Goal: Task Accomplishment & Management: Manage account settings

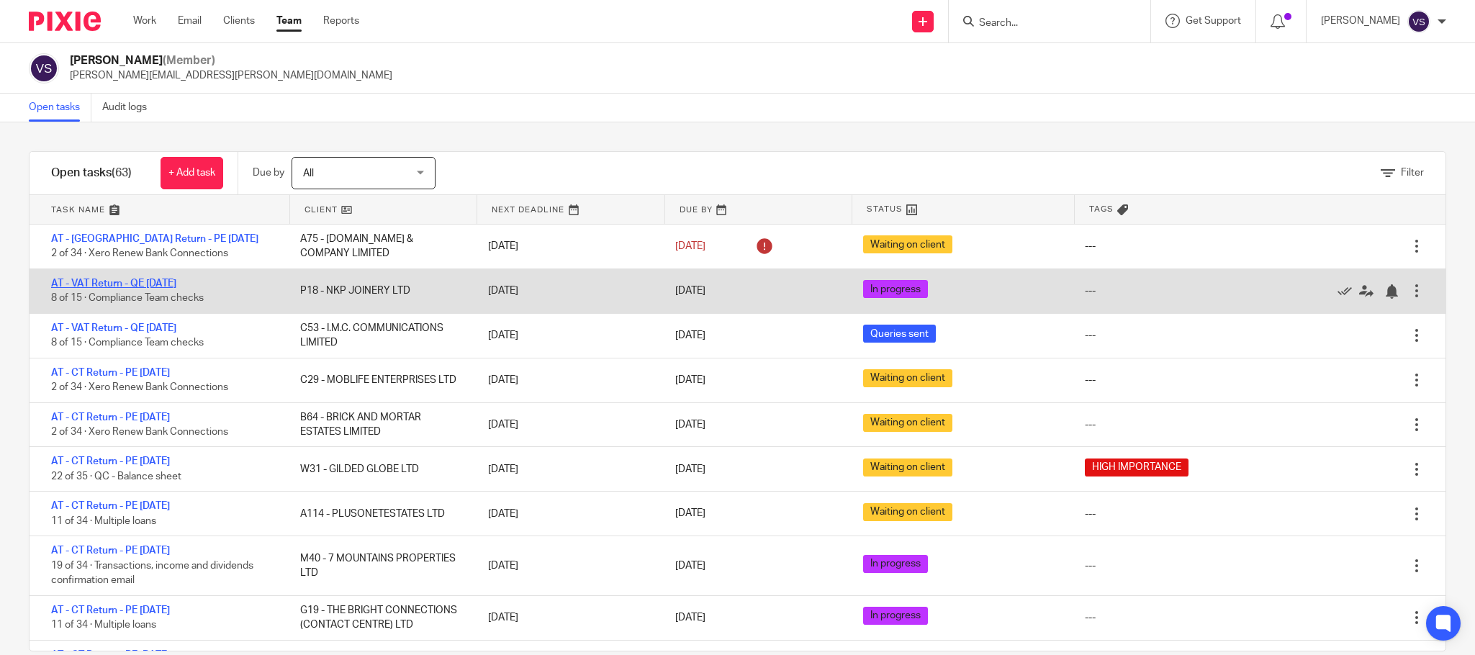
click at [124, 283] on link "AT - VAT Return - QE [DATE]" at bounding box center [113, 284] width 125 height 10
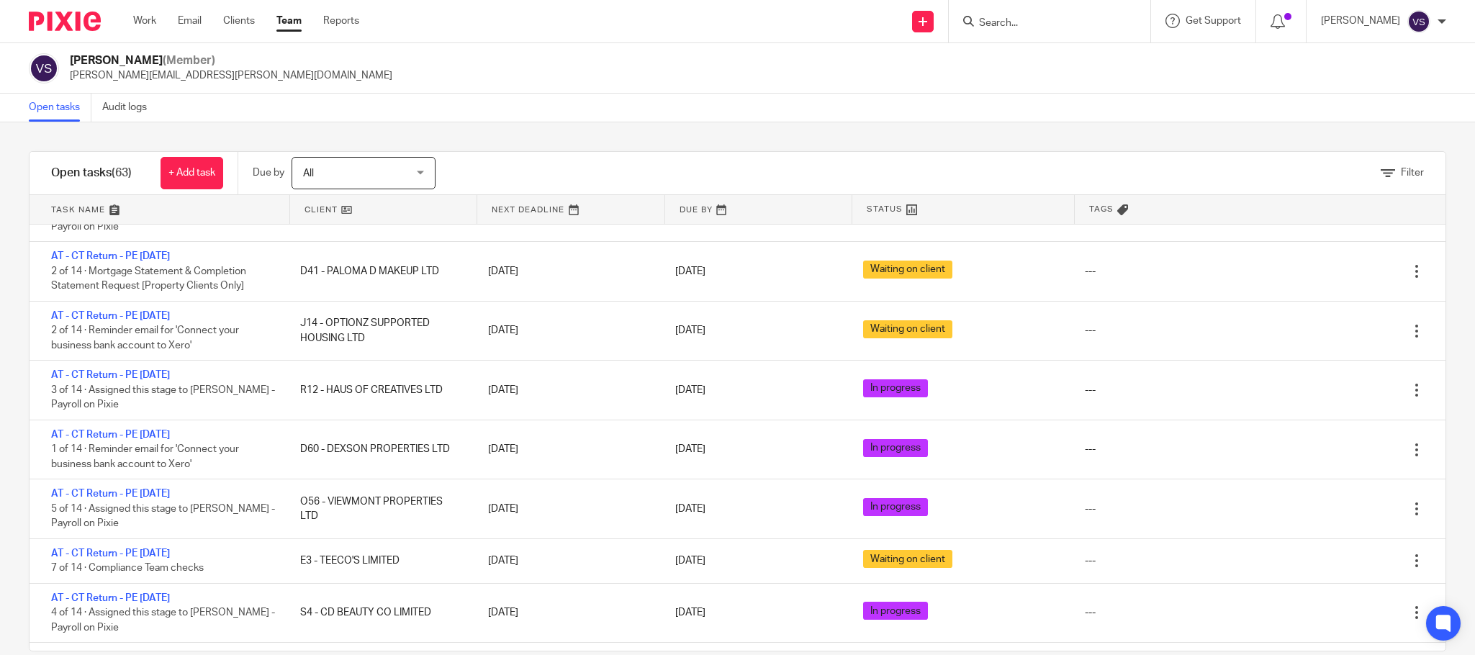
scroll to position [2787, 0]
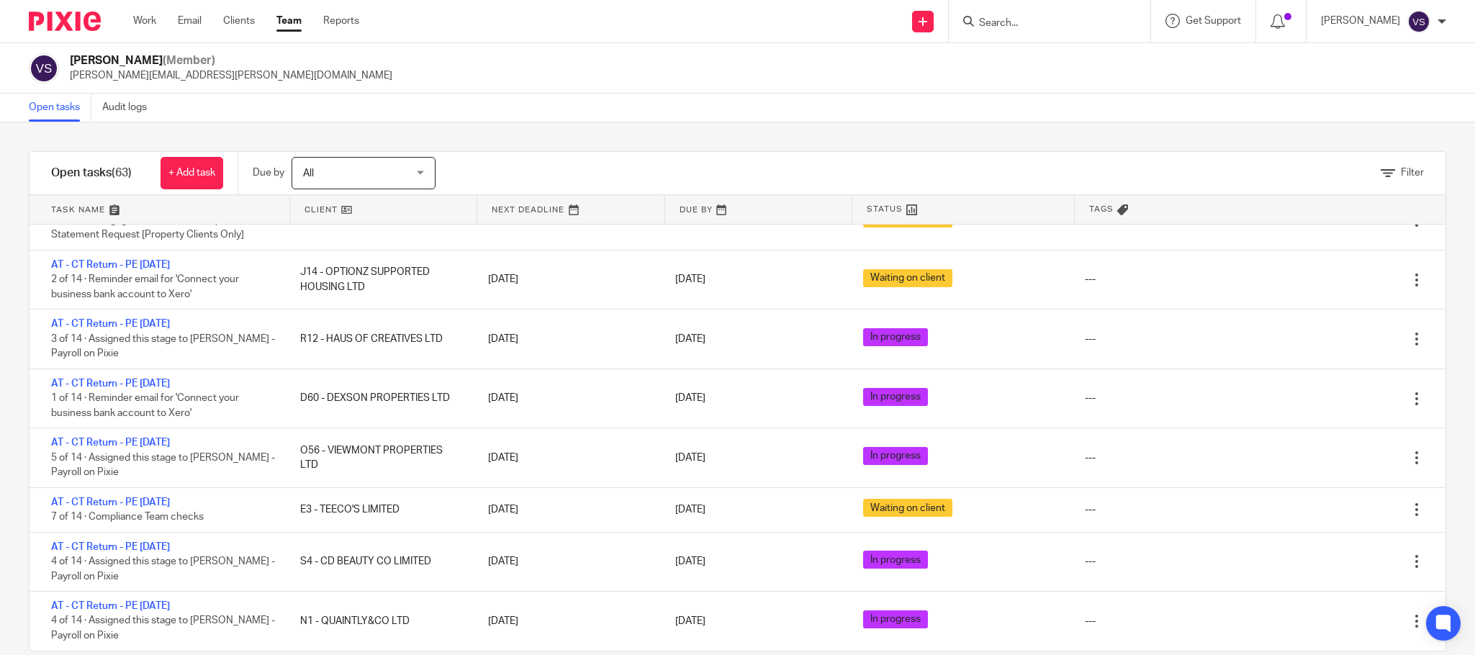
click at [668, 203] on link at bounding box center [758, 209] width 187 height 29
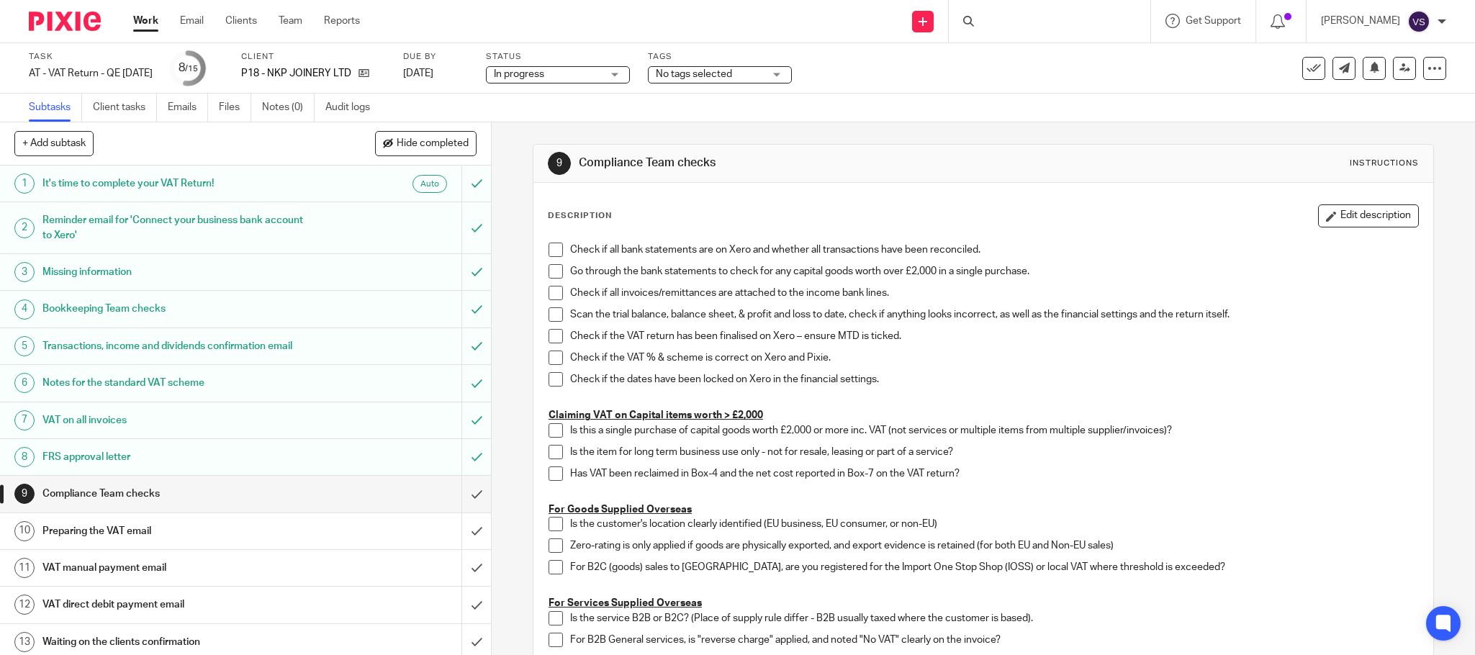
click at [189, 227] on h1 "Reminder email for 'Connect your business bank account to Xero'" at bounding box center [177, 227] width 270 height 37
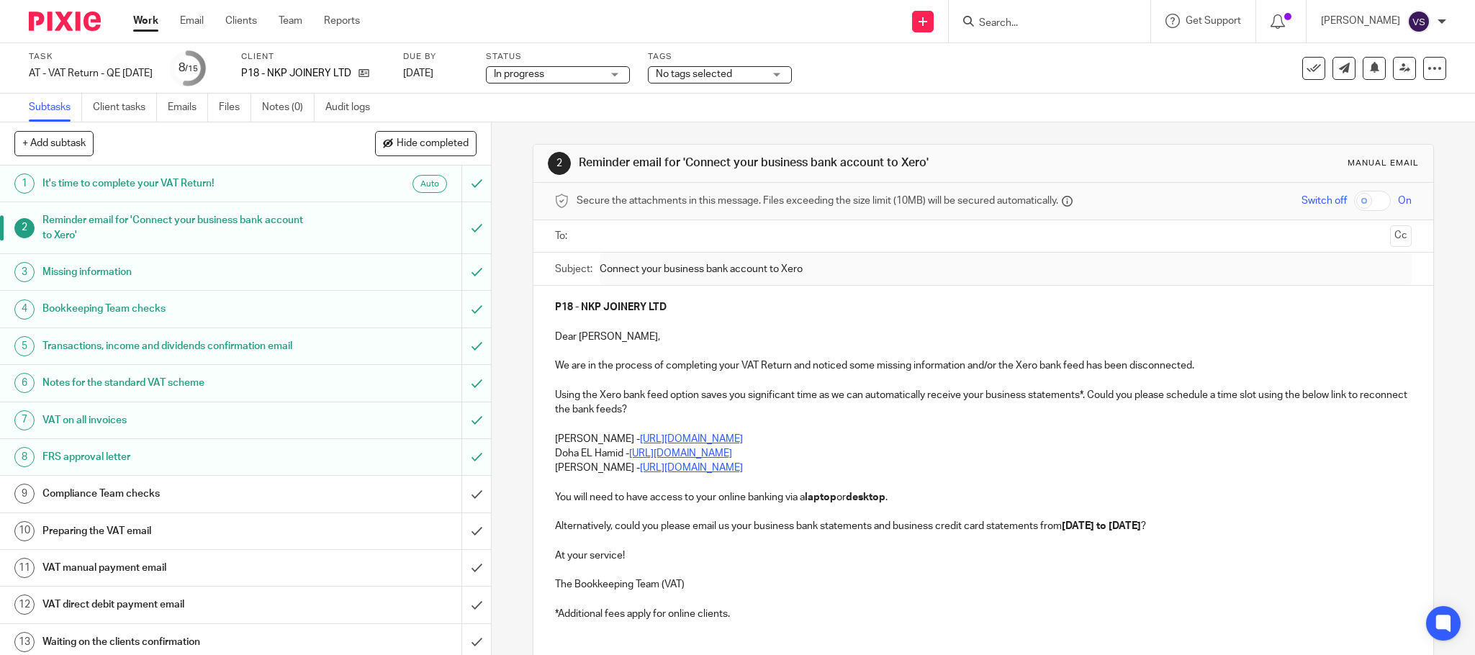
click at [177, 271] on h1 "Missing information" at bounding box center [177, 272] width 270 height 22
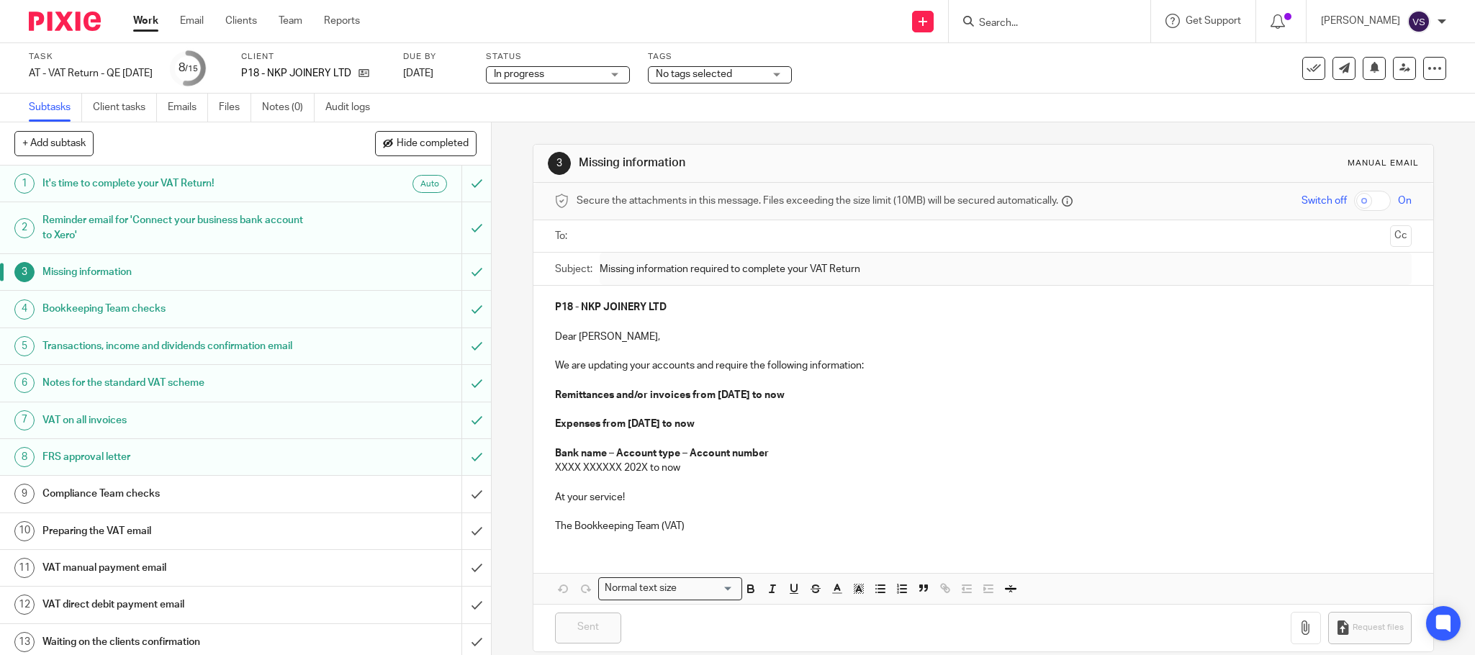
click at [204, 307] on h1 "Bookkeeping Team checks" at bounding box center [177, 309] width 270 height 22
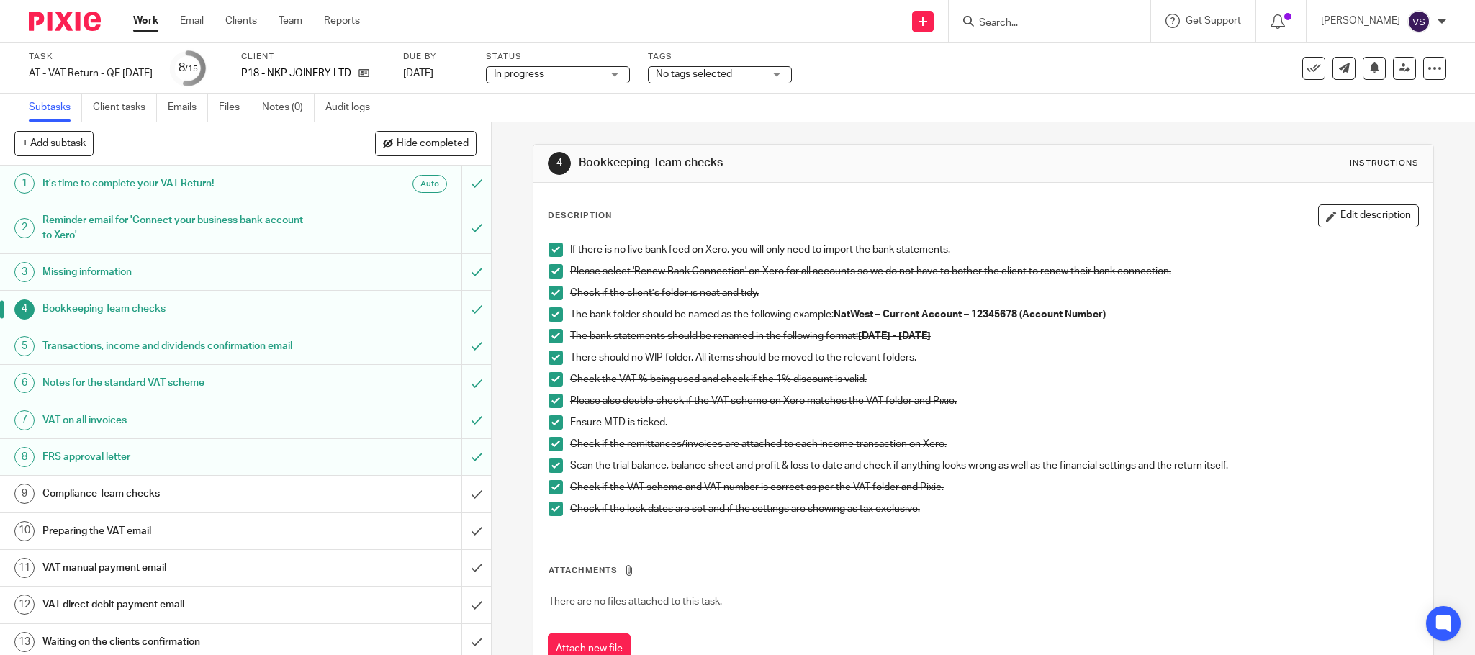
click at [192, 348] on h1 "Transactions, income and dividends confirmation email" at bounding box center [177, 346] width 270 height 22
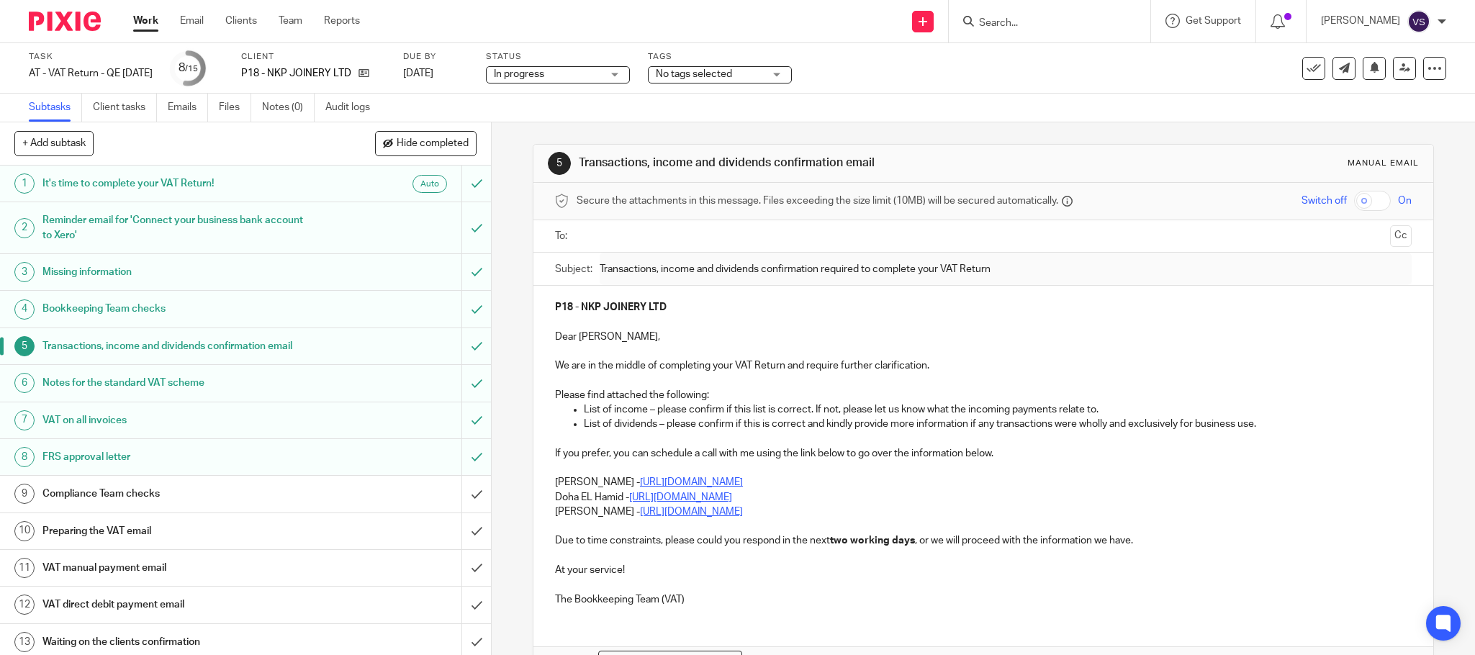
click at [221, 387] on h1 "Notes for the standard VAT scheme" at bounding box center [177, 383] width 270 height 22
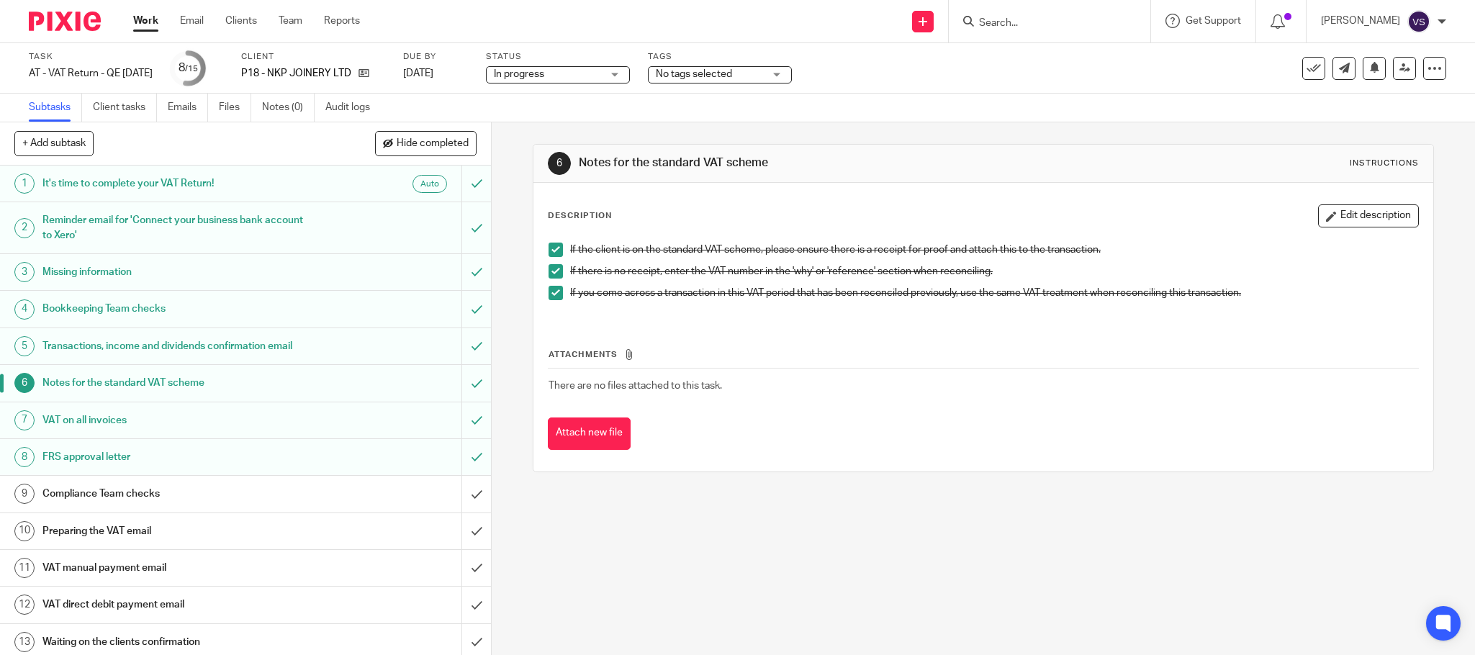
click at [167, 425] on h1 "VAT on all invoices" at bounding box center [177, 421] width 270 height 22
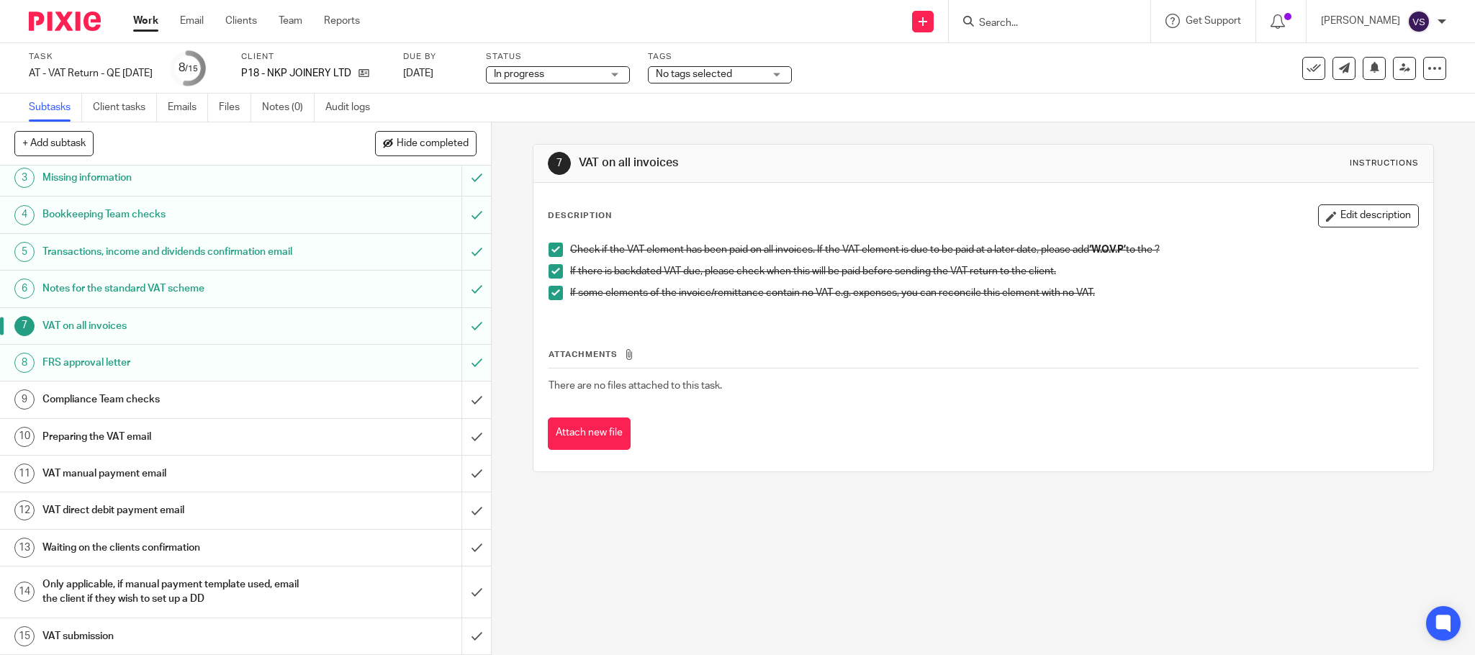
click at [119, 433] on h1 "Preparing the VAT email" at bounding box center [177, 437] width 270 height 22
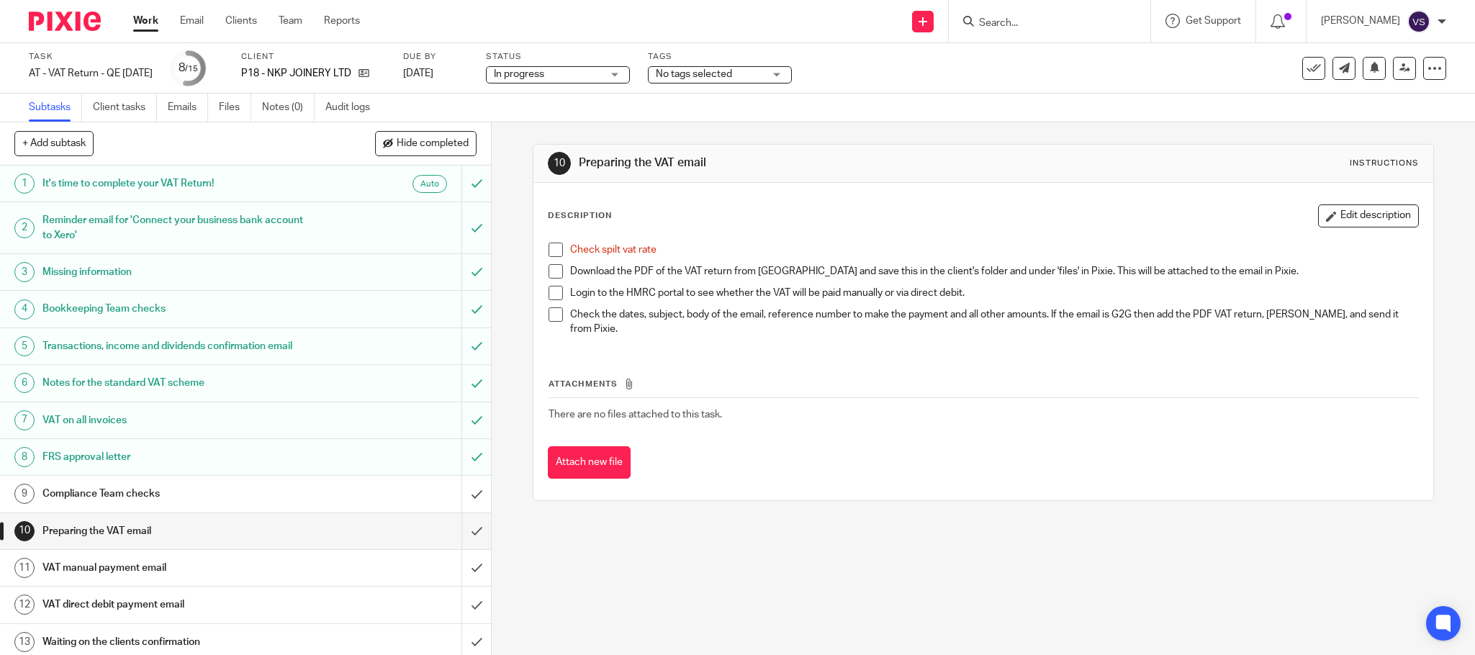
click at [134, 572] on h1 "VAT manual payment email" at bounding box center [177, 568] width 270 height 22
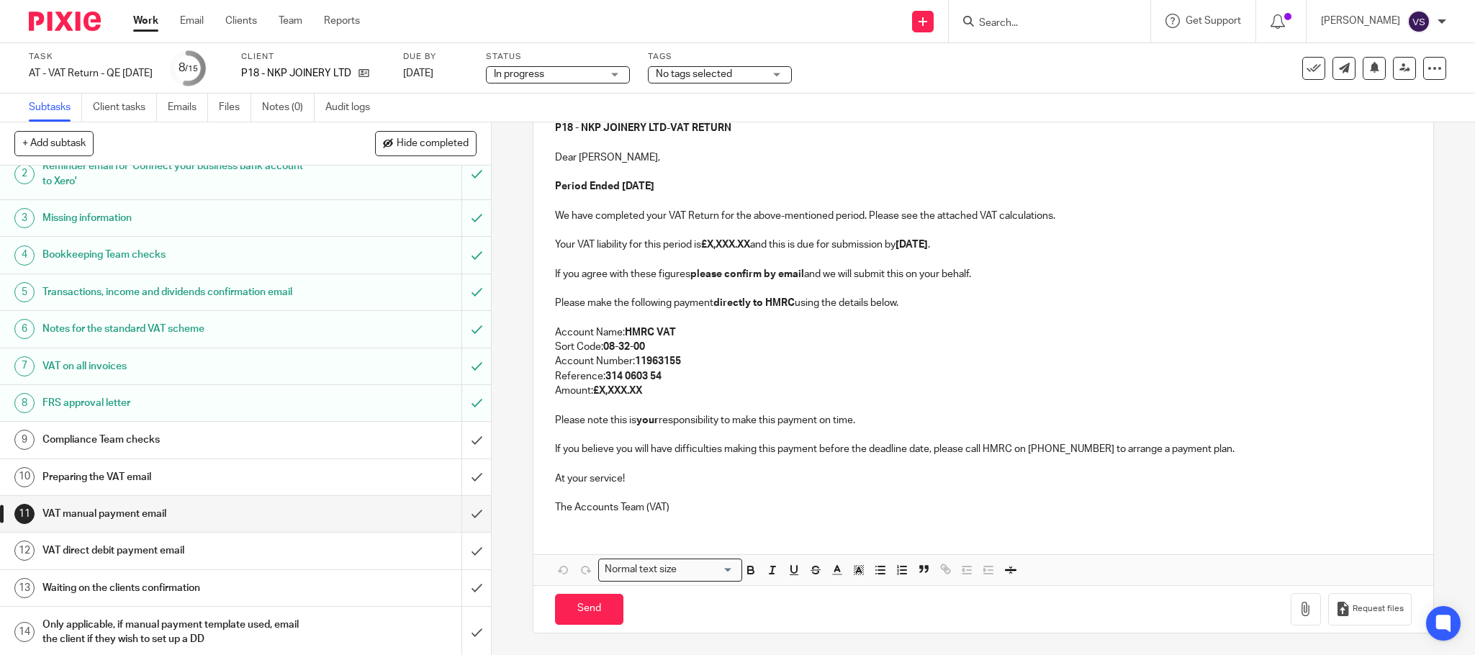
scroll to position [99, 0]
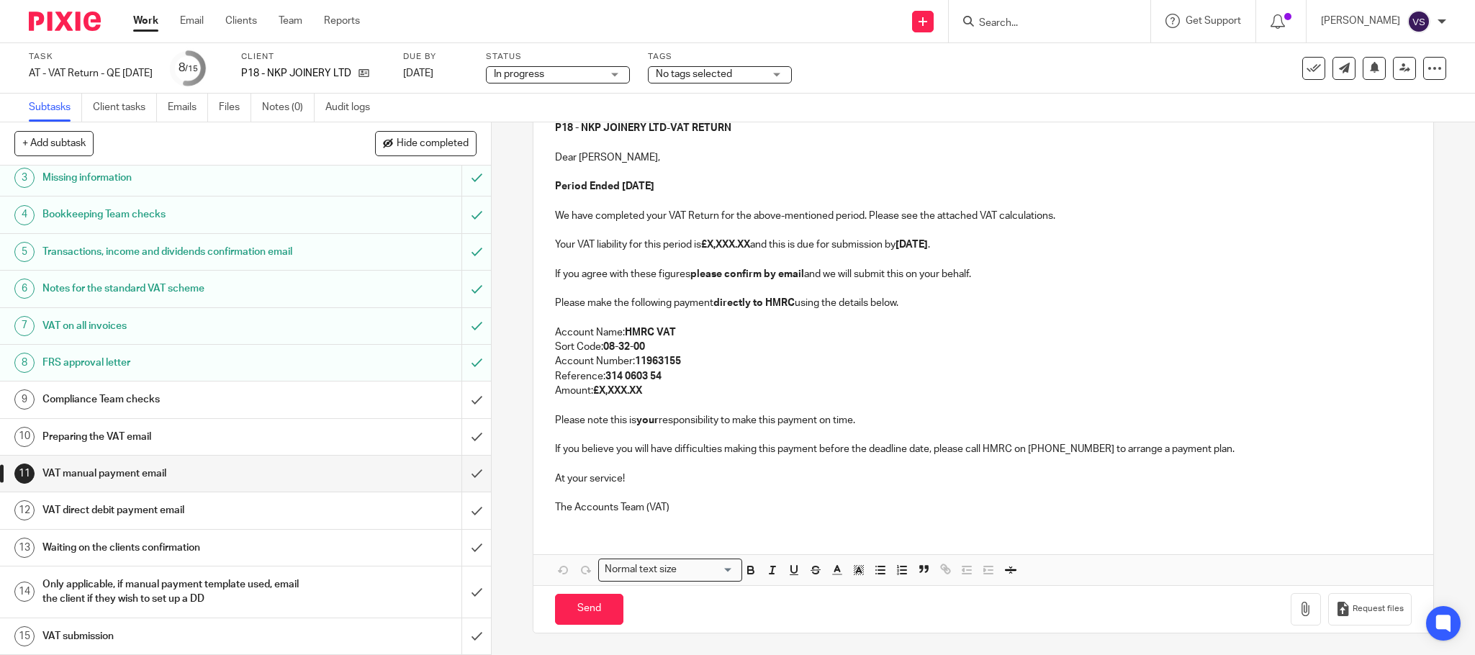
click at [199, 512] on h1 "VAT direct debit payment email" at bounding box center [177, 510] width 270 height 22
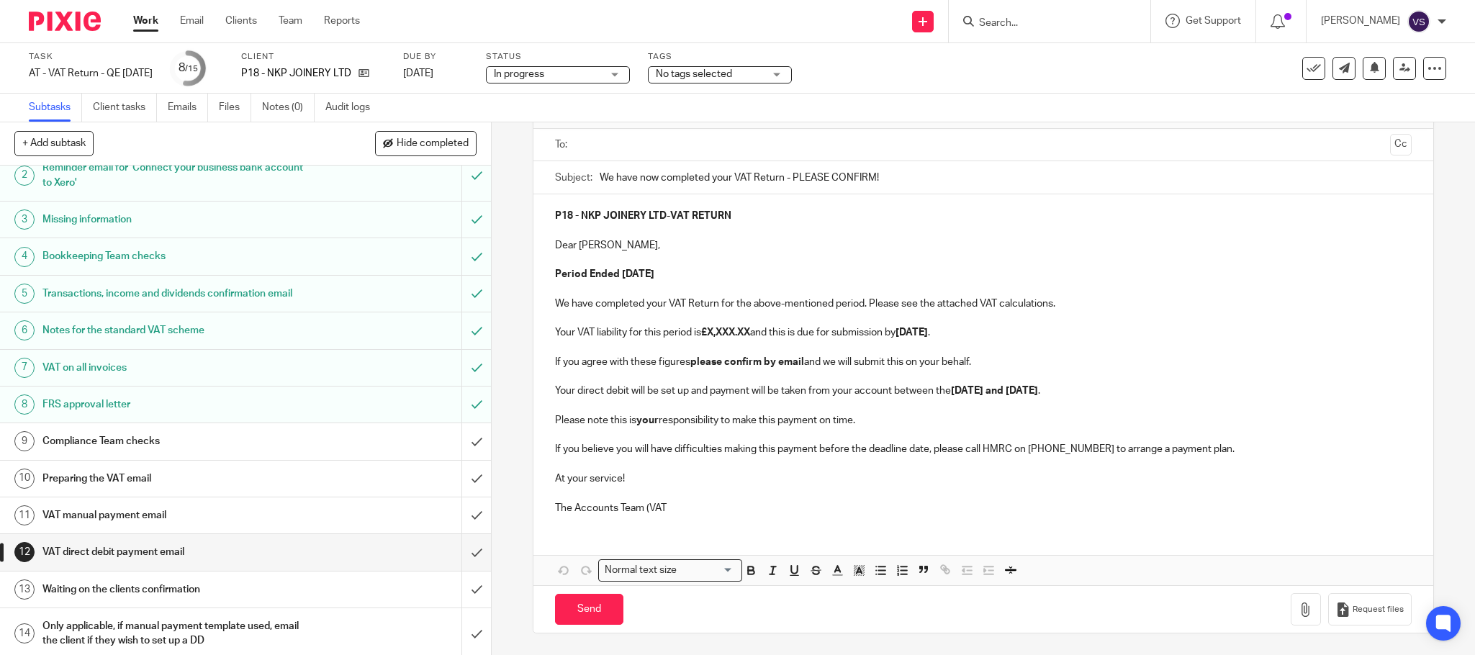
scroll to position [99, 0]
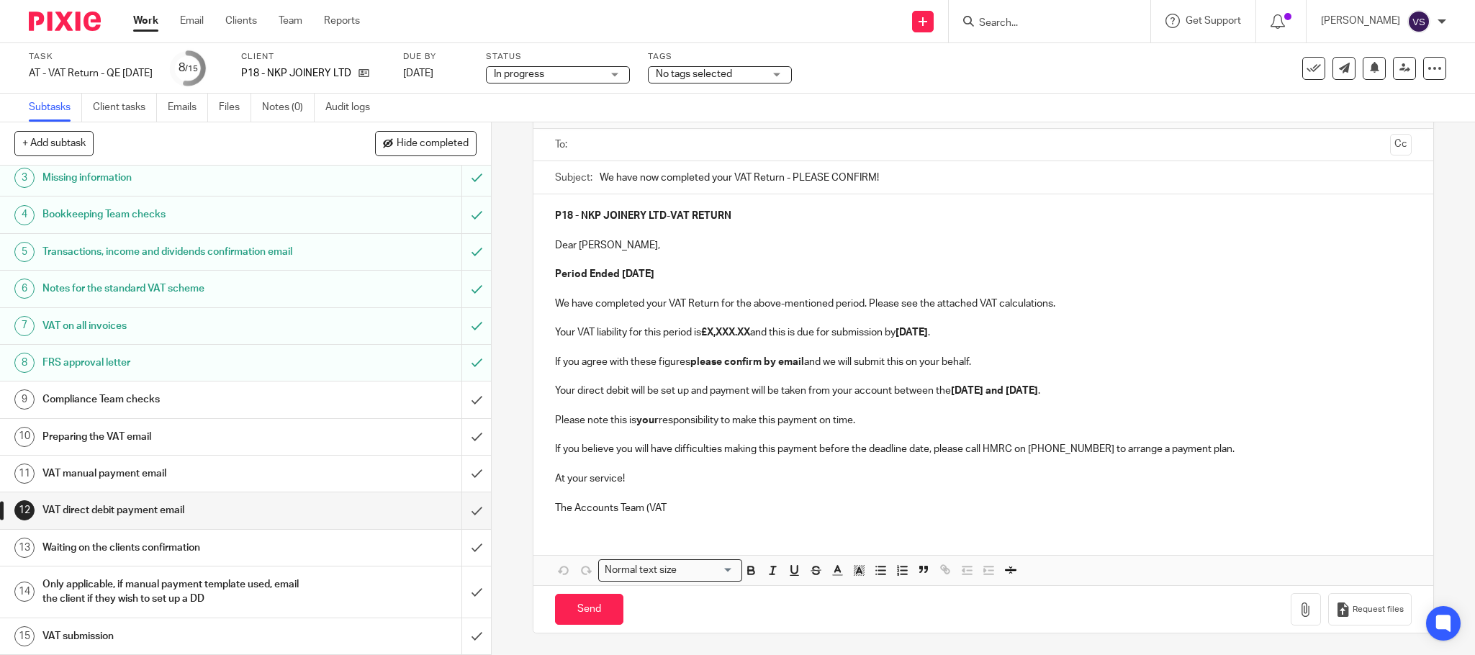
click at [158, 551] on h1 "Waiting on the clients confirmation" at bounding box center [177, 548] width 270 height 22
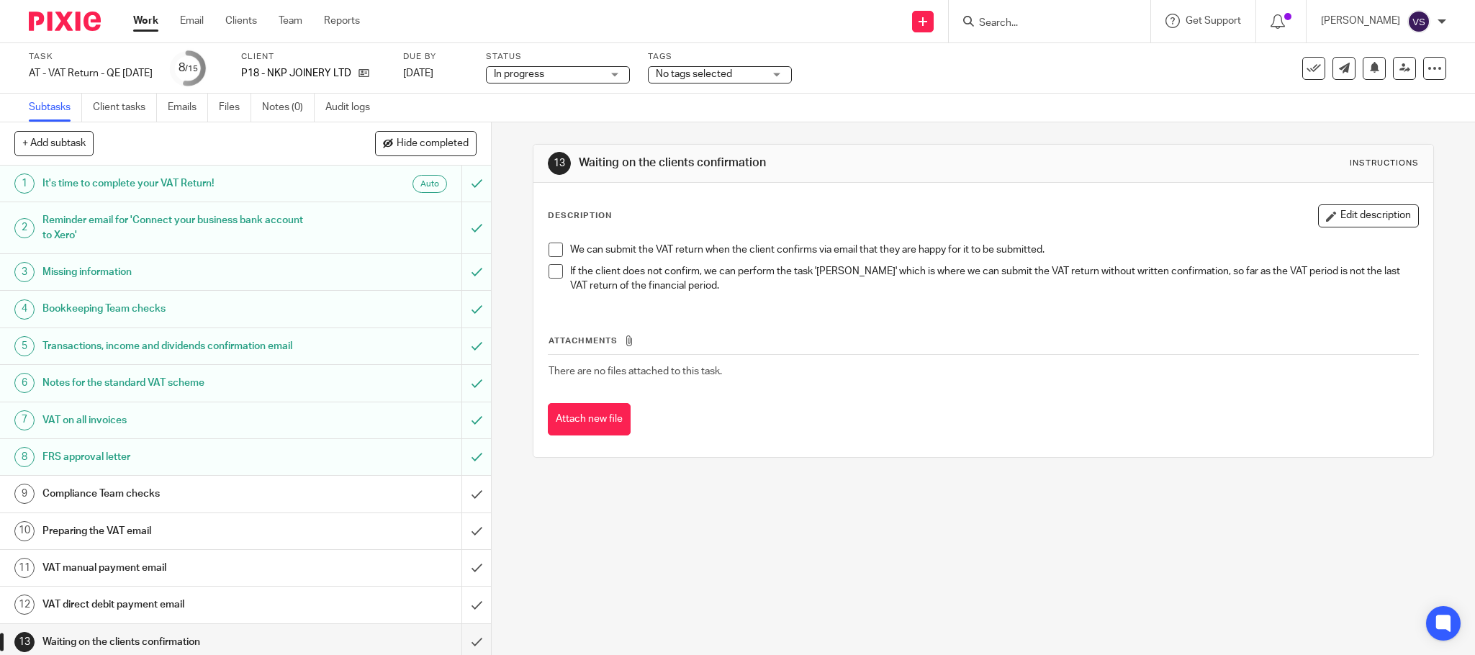
scroll to position [99, 0]
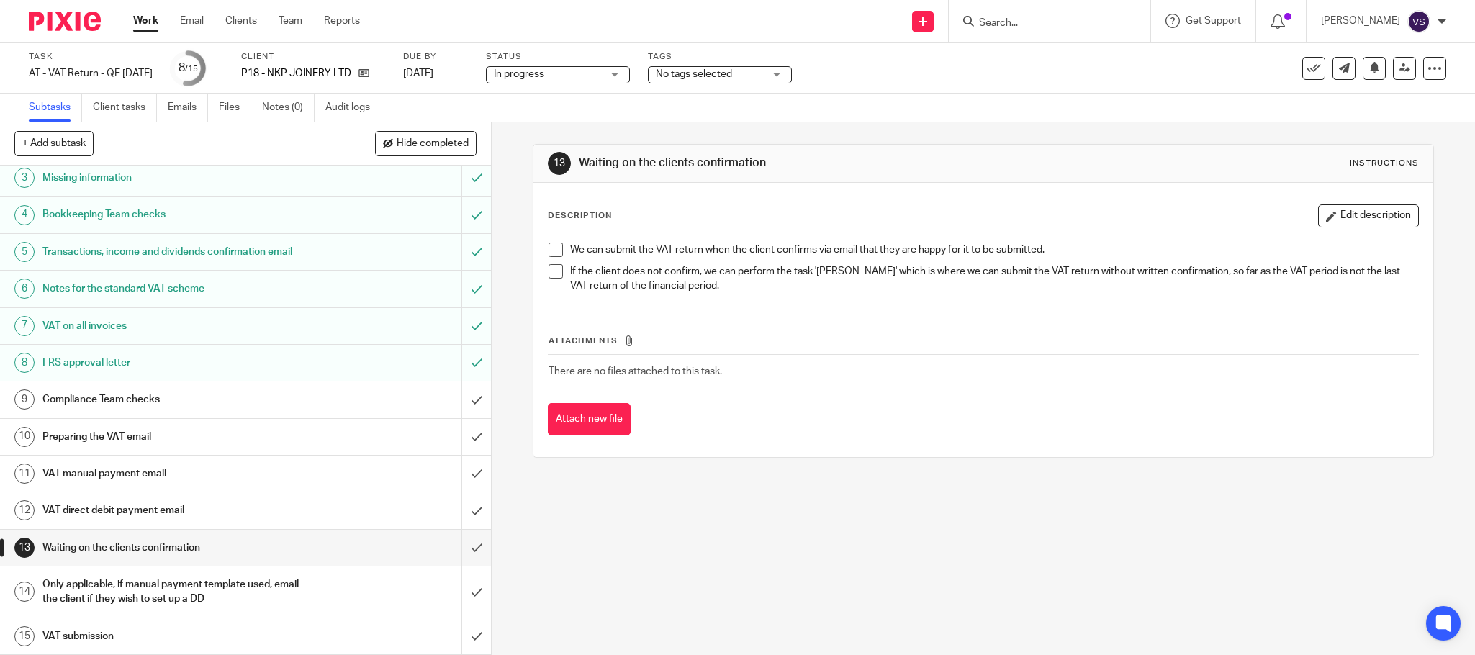
click at [177, 588] on h1 "Only applicable, if manual payment template used, email the client if they wish…" at bounding box center [177, 592] width 270 height 37
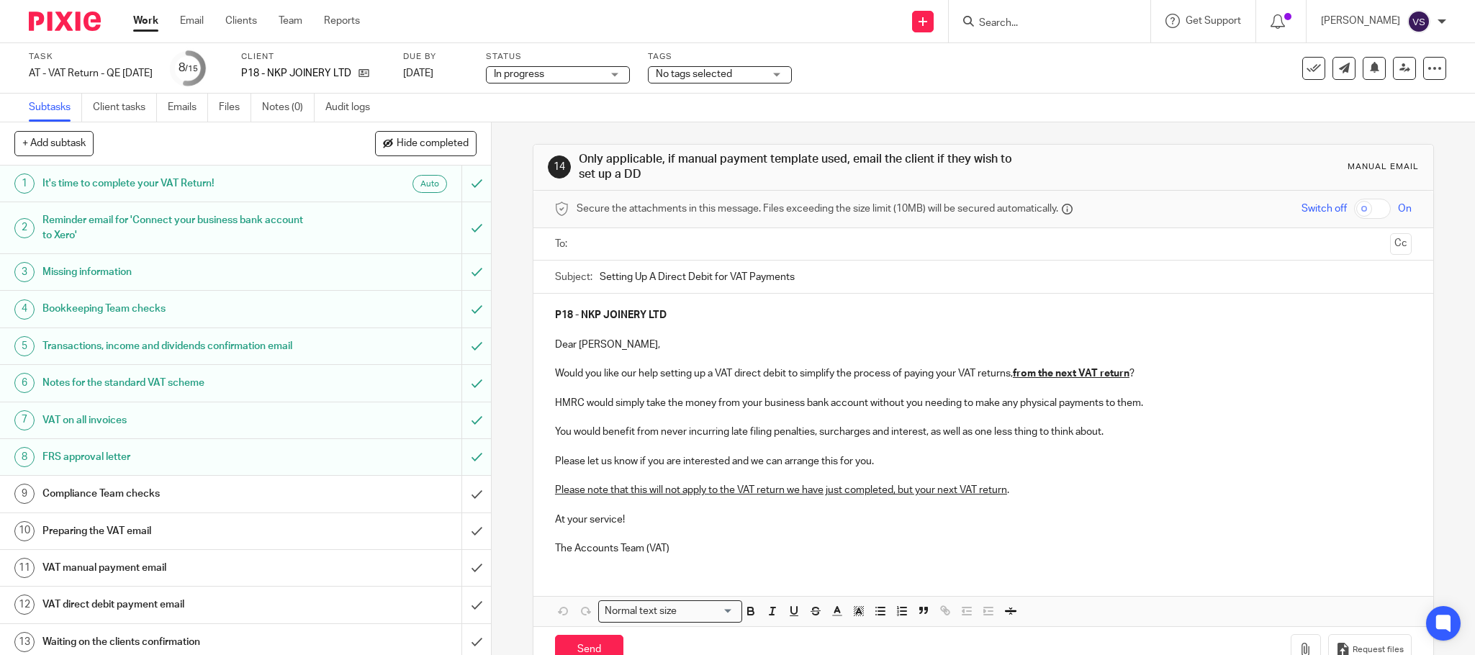
scroll to position [99, 0]
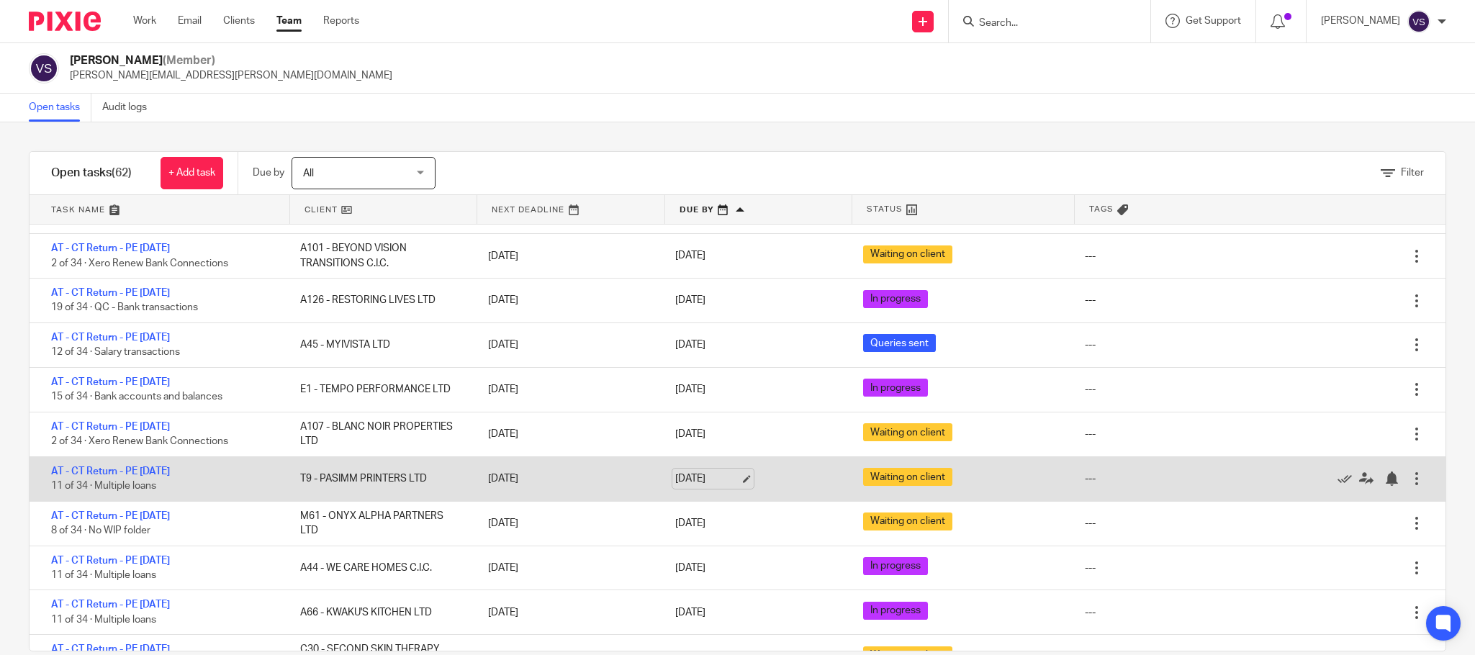
scroll to position [648, 0]
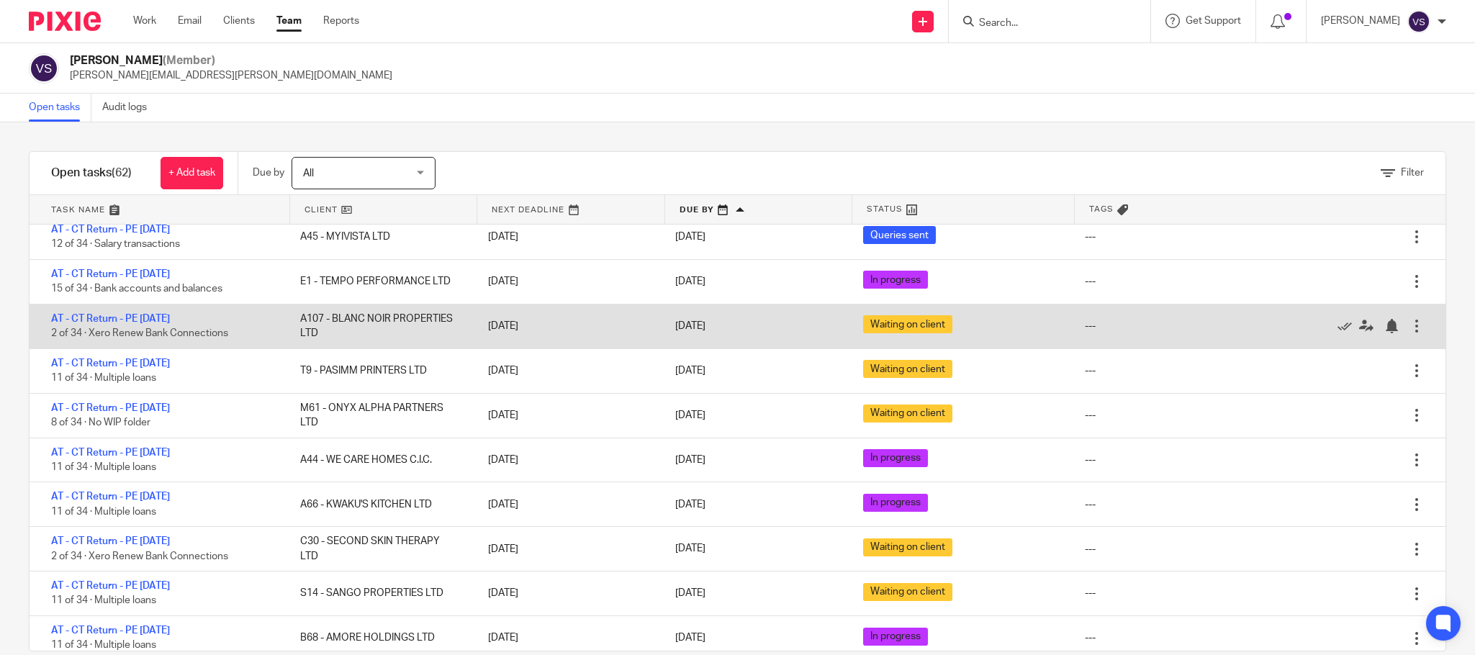
drag, startPoint x: 114, startPoint y: 387, endPoint x: 203, endPoint y: 333, distance: 103.7
click at [114, 368] on link "AT - CT Return - PE 28-02-2025" at bounding box center [110, 363] width 119 height 10
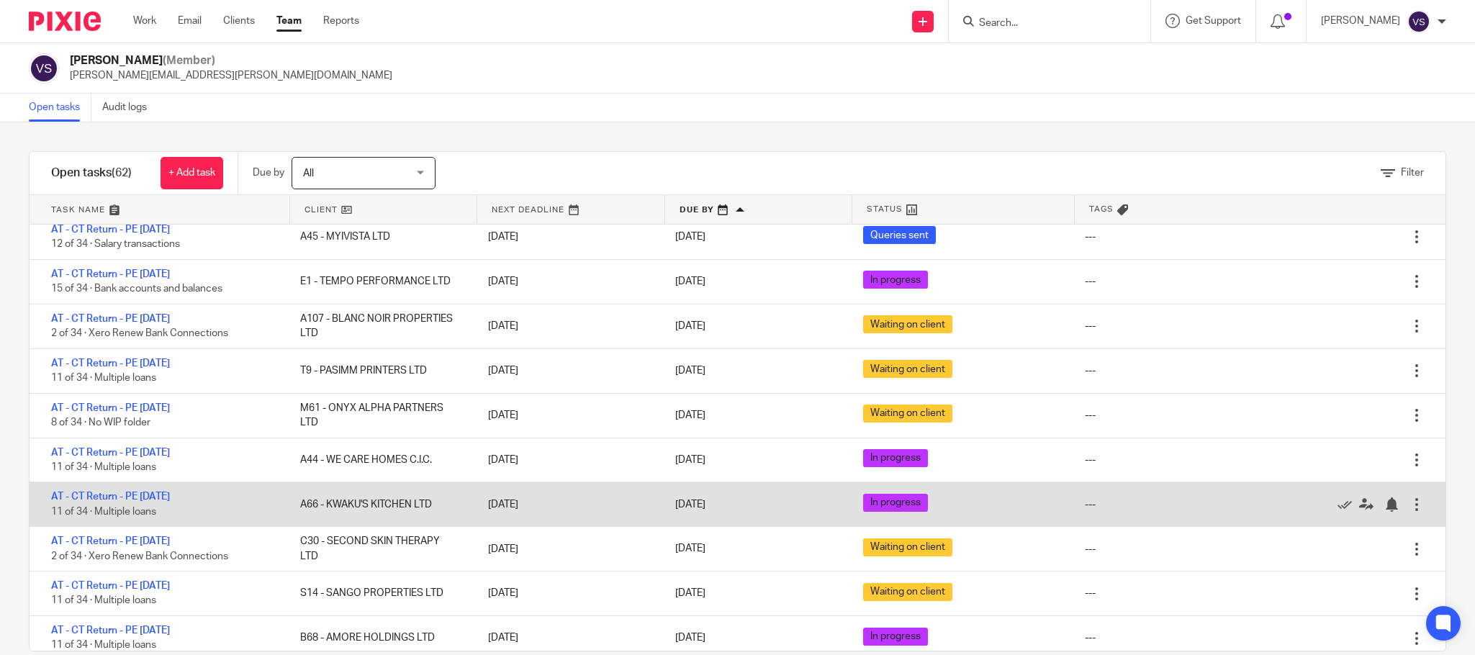
scroll to position [756, 0]
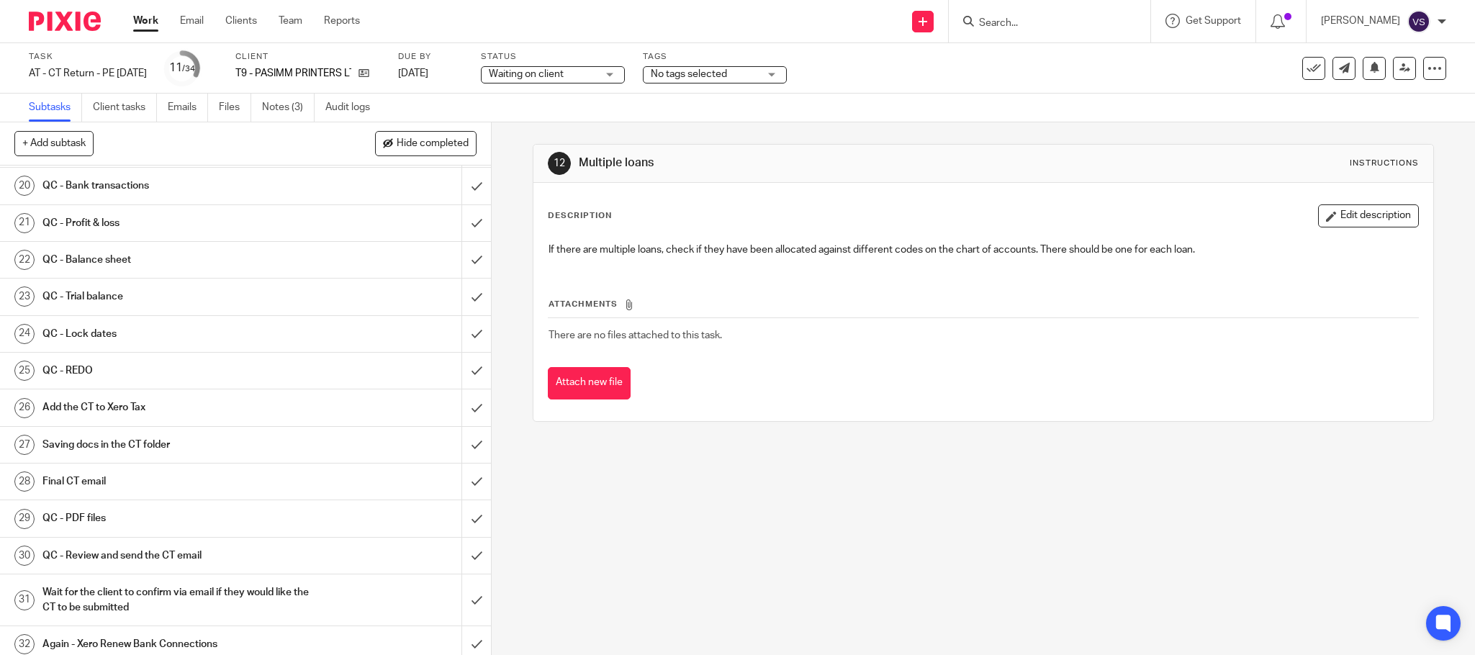
scroll to position [808, 0]
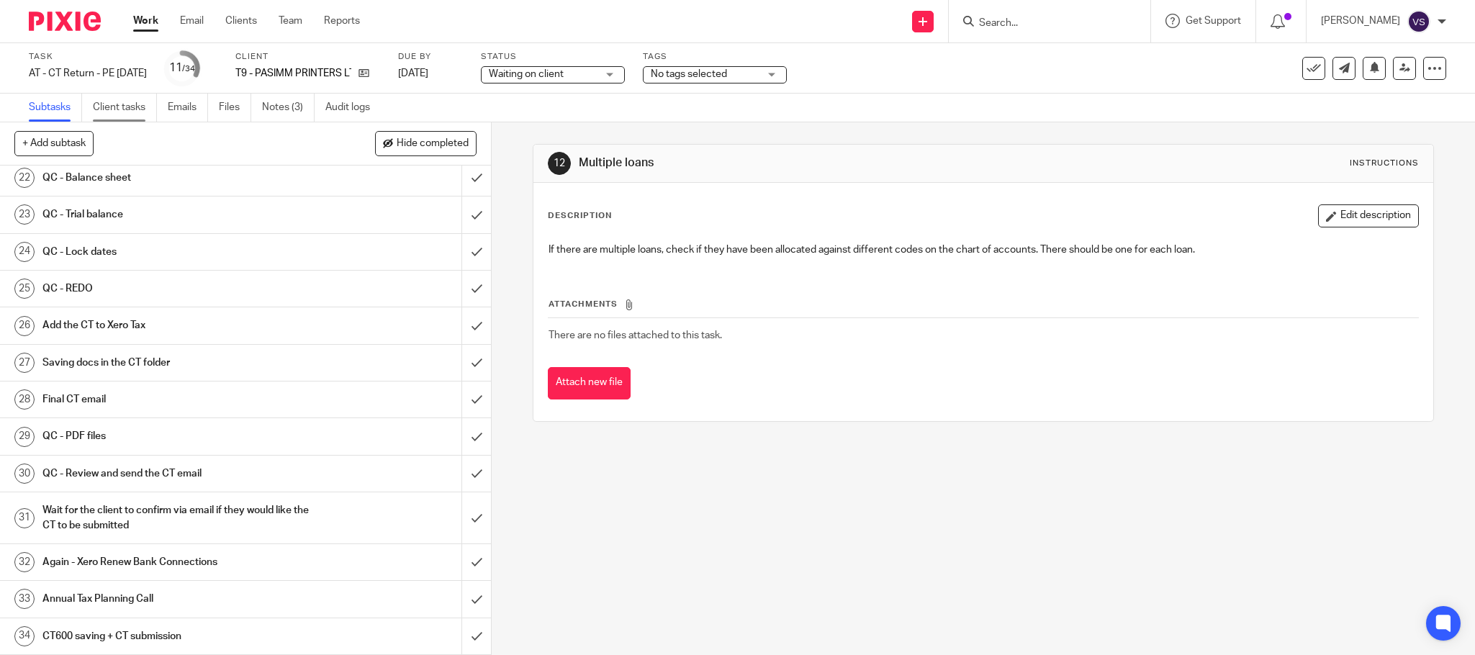
click at [132, 113] on link "Client tasks" at bounding box center [125, 108] width 64 height 28
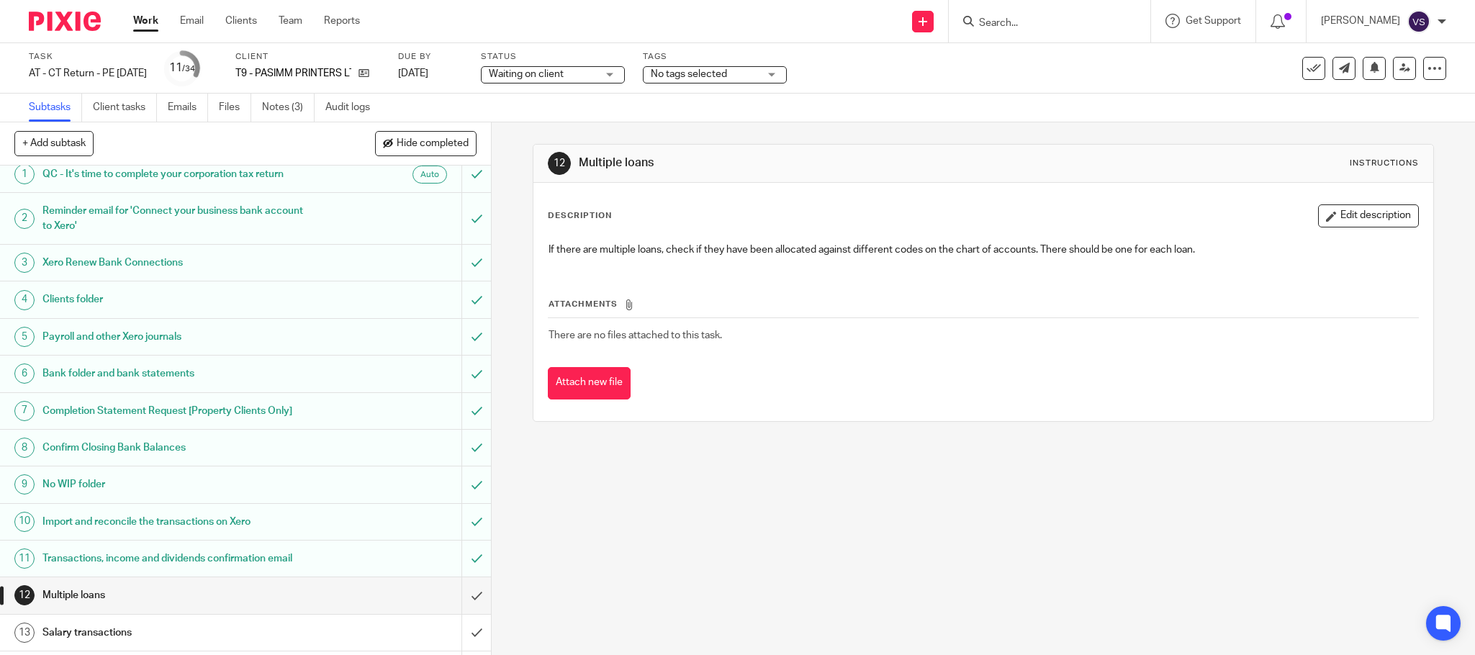
scroll to position [0, 0]
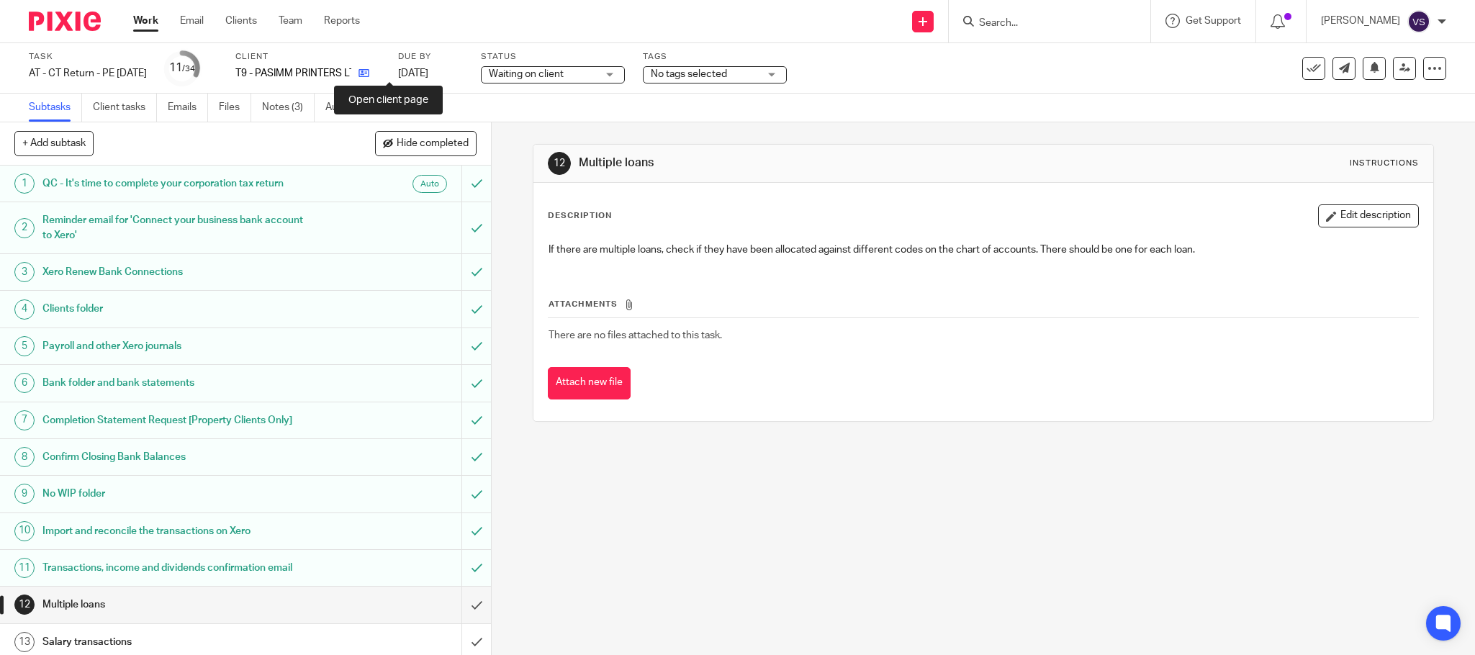
click at [369, 74] on icon at bounding box center [363, 73] width 11 height 11
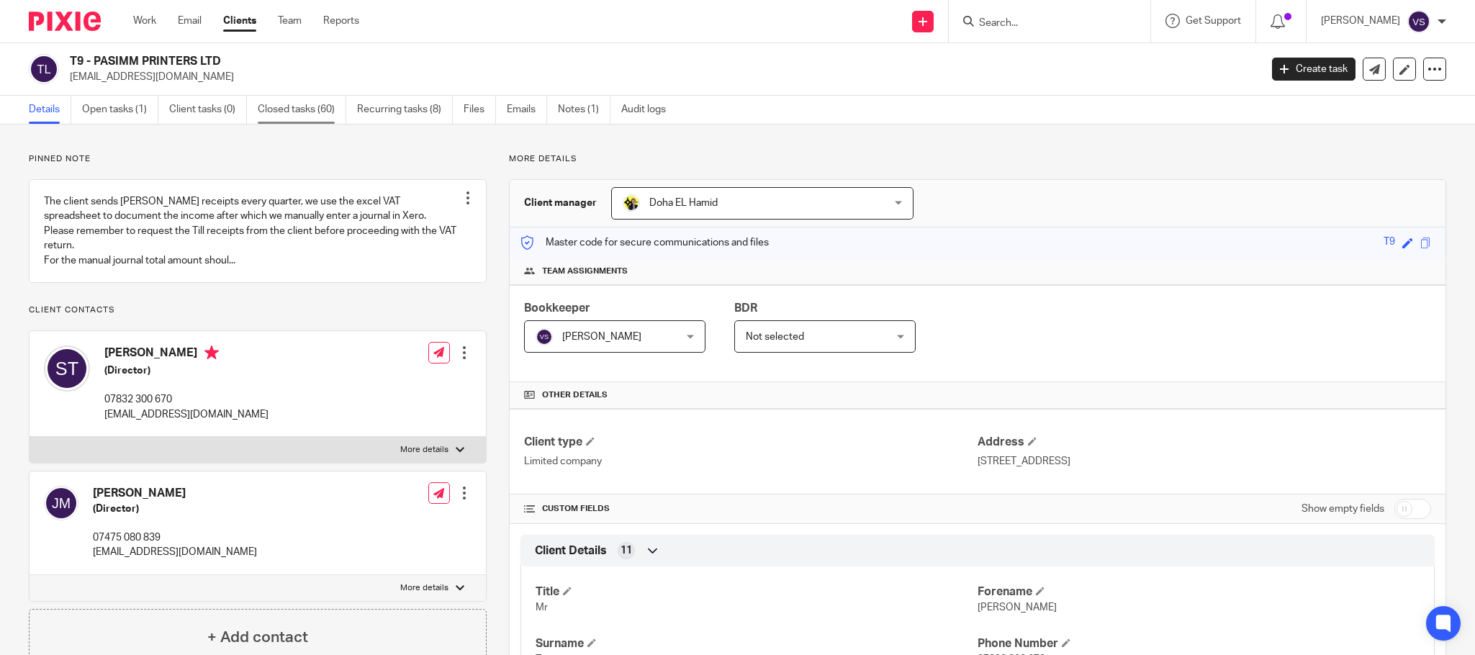
click at [313, 107] on link "Closed tasks (60)" at bounding box center [302, 110] width 89 height 28
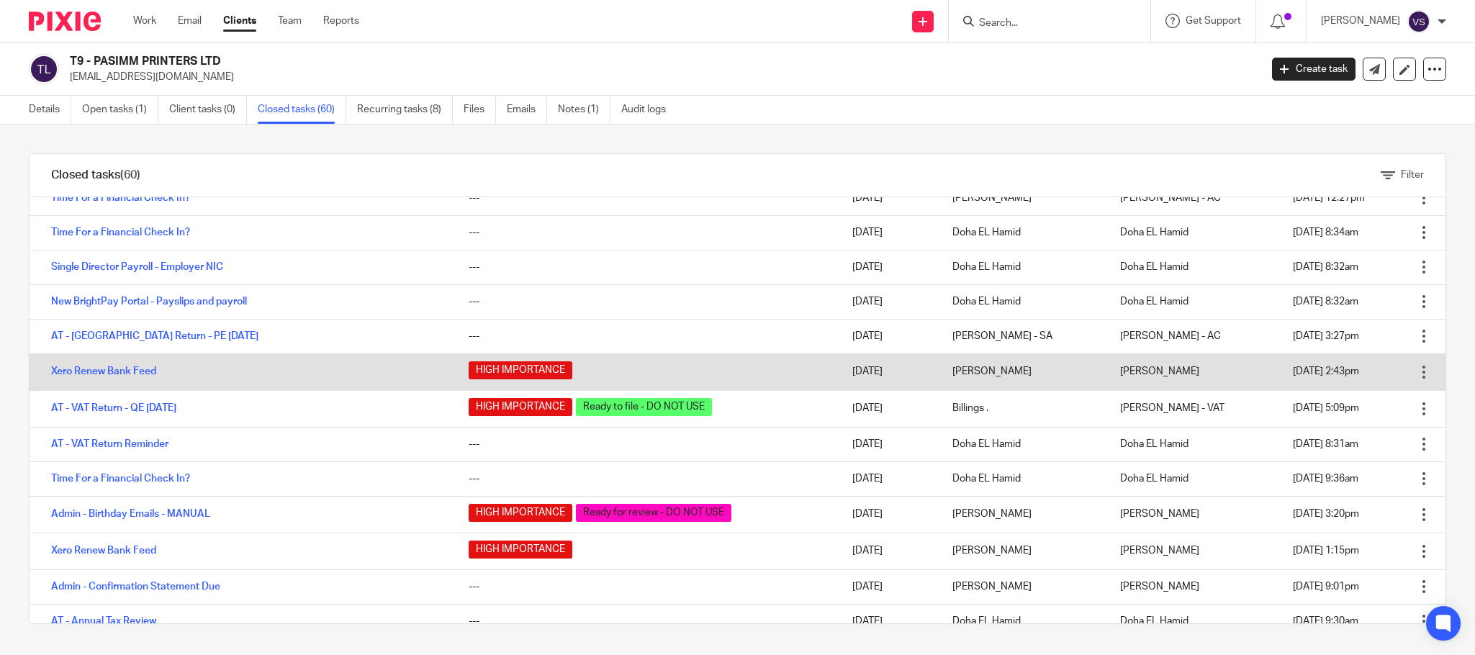
scroll to position [324, 0]
